Goal: Communication & Community: Answer question/provide support

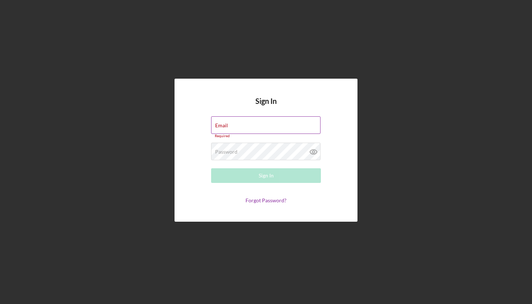
type input "[EMAIL_ADDRESS][DOMAIN_NAME]"
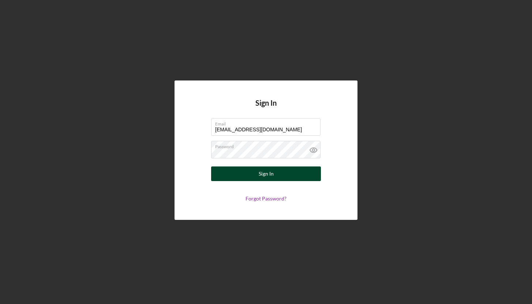
click at [270, 173] on div "Sign In" at bounding box center [266, 173] width 15 height 15
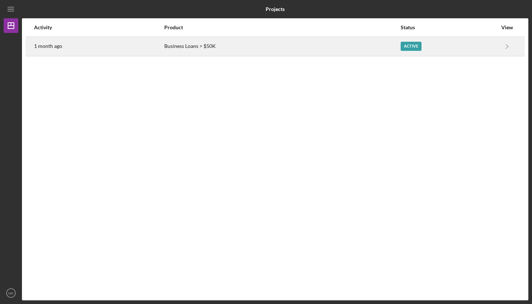
click at [106, 46] on div "1 month ago" at bounding box center [99, 46] width 130 height 18
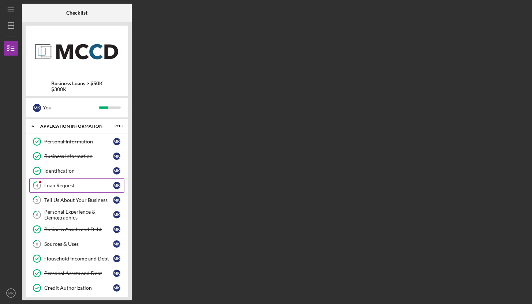
click at [72, 186] on div "Loan Request" at bounding box center [78, 186] width 69 height 6
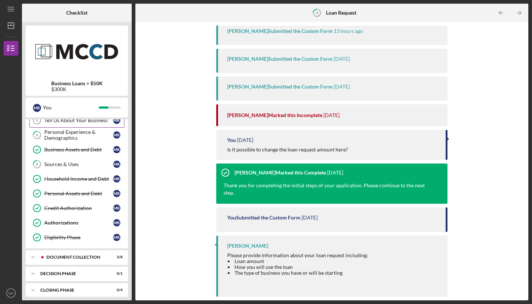
scroll to position [101, 0]
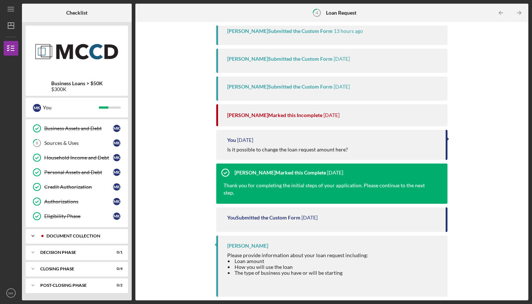
click at [75, 232] on div "Icon/Expander Document Collection 3 / 8" at bounding box center [77, 236] width 102 height 15
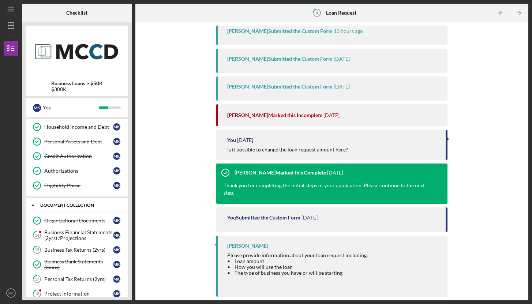
scroll to position [145, 0]
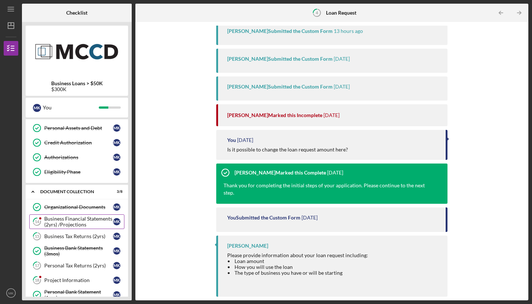
click at [65, 224] on div "Business Financial Statements (2yrs) /Projections" at bounding box center [78, 222] width 69 height 12
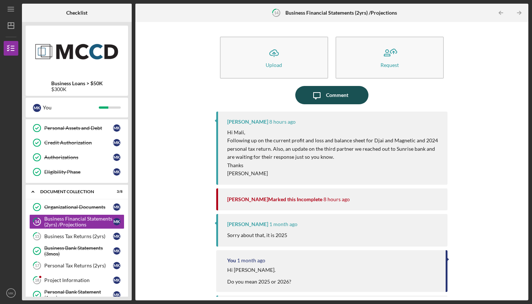
click at [335, 97] on div "Comment" at bounding box center [337, 95] width 22 height 18
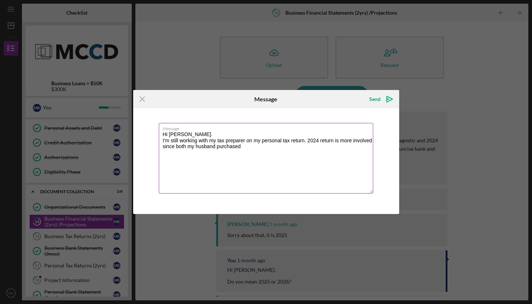
click at [214, 149] on textarea "Hi [PERSON_NAME]. I'm still working with my tax preparer on my personal tax ret…" at bounding box center [266, 158] width 214 height 71
type textarea "Hi [PERSON_NAME]. I'm still working with my tax preparer on my personal tax ret…"
drag, startPoint x: 219, startPoint y: 102, endPoint x: 172, endPoint y: 123, distance: 52.2
click at [168, 124] on form "Icon/Menu Close Message Send Icon/icon-invite-send Message Hi [PERSON_NAME]. I'…" at bounding box center [266, 152] width 266 height 124
click at [331, 149] on textarea "Hi [PERSON_NAME]. I'm still working with my tax preparer on my personal tax ret…" at bounding box center [266, 158] width 214 height 71
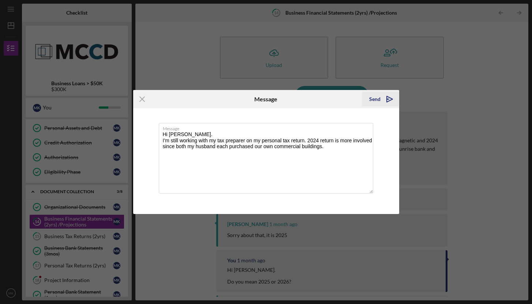
click at [389, 99] on polygon "submit" at bounding box center [388, 99] width 2 height 1
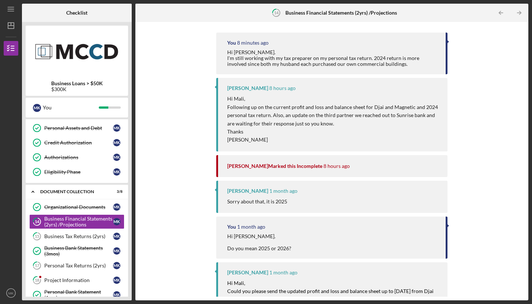
scroll to position [80, 0]
